Goal: Task Accomplishment & Management: Use online tool/utility

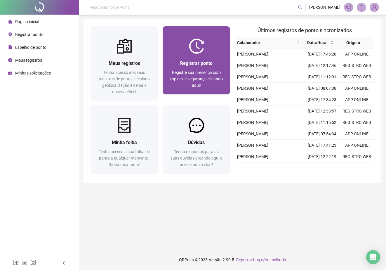
click at [182, 69] on div "Registre sua presença com rapidez e segurança clicando aqui!" at bounding box center [196, 78] width 53 height 19
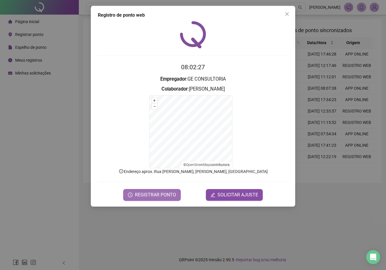
click at [146, 195] on span "REGISTRAR PONTO" at bounding box center [155, 194] width 41 height 7
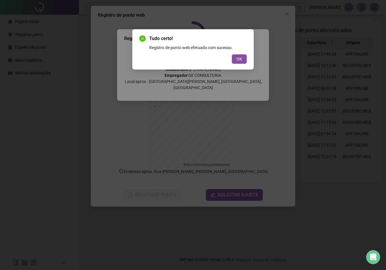
click at [242, 54] on div "Tudo certo! Registro de ponto web efetuado com sucesso. OK" at bounding box center [192, 49] width 107 height 29
click at [241, 58] on span "OK" at bounding box center [239, 59] width 6 height 6
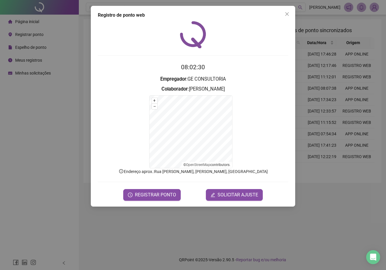
click at [331, 223] on div "Registro de ponto web 08:02:30 Empregador : GE CONSULTORIA Colaborador : [PERSO…" at bounding box center [193, 135] width 386 height 270
